Goal: Task Accomplishment & Management: Manage account settings

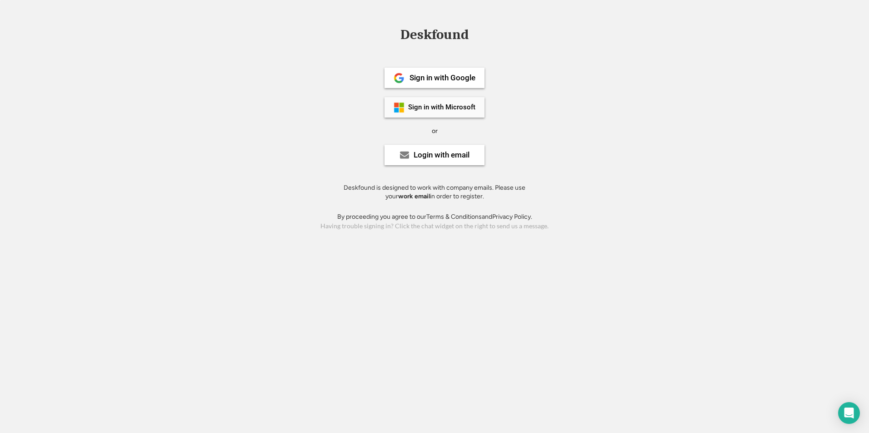
click at [423, 107] on div "Sign in with Microsoft" at bounding box center [441, 107] width 67 height 7
